Goal: Find specific page/section: Find specific page/section

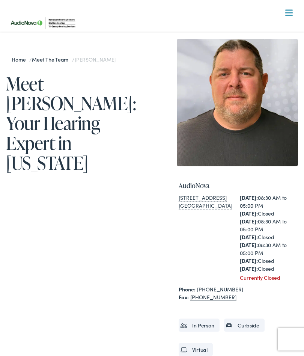
scroll to position [11, 0]
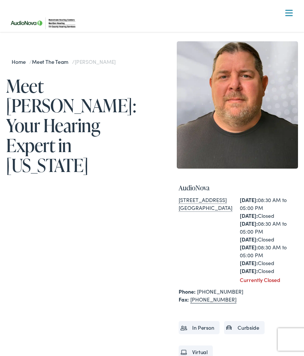
click at [51, 64] on link "Meet the Team" at bounding box center [52, 62] width 40 height 8
click at [55, 59] on link "Meet the Team" at bounding box center [52, 62] width 40 height 8
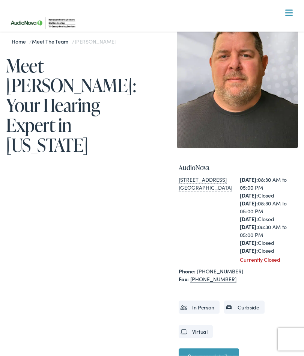
scroll to position [0, 0]
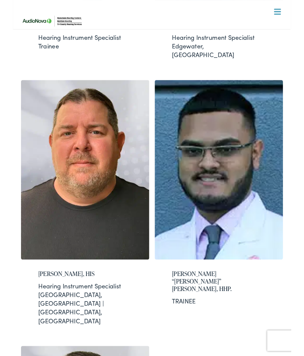
scroll to position [1240, 0]
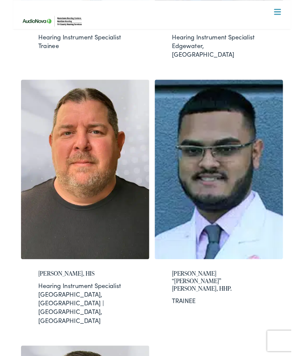
click at [74, 307] on div "Hearing Instrument Specialist" at bounding box center [79, 311] width 103 height 9
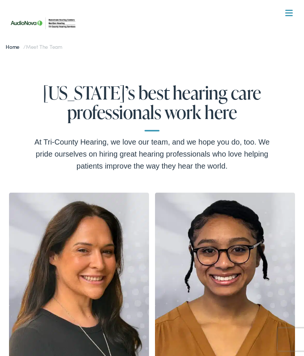
scroll to position [1273, 0]
